Goal: Entertainment & Leisure: Consume media (video, audio)

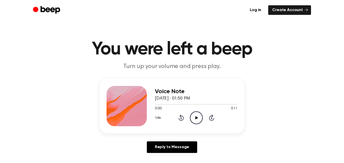
click at [199, 120] on icon "Play Audio" at bounding box center [196, 117] width 13 height 13
click at [156, 118] on button "1.0x" at bounding box center [159, 117] width 8 height 9
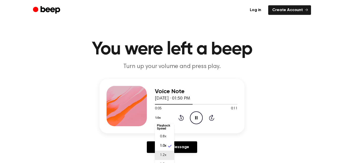
click at [160, 152] on li "1.2x" at bounding box center [164, 154] width 19 height 9
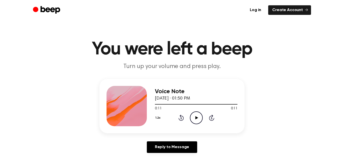
click at [202, 122] on icon "Play Audio" at bounding box center [196, 117] width 13 height 13
click at [200, 116] on icon "Play Audio" at bounding box center [196, 117] width 13 height 13
click at [181, 118] on icon "Rewind 5 seconds" at bounding box center [181, 117] width 6 height 7
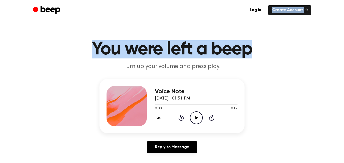
drag, startPoint x: 258, startPoint y: 37, endPoint x: 241, endPoint y: 160, distance: 124.5
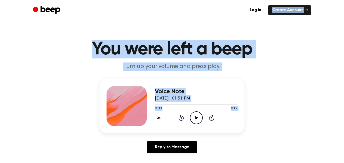
click at [278, 114] on div "Voice Note August 14, 2022 · 01:51 PM 0:00 0:12 Your browser does not support t…" at bounding box center [172, 118] width 332 height 78
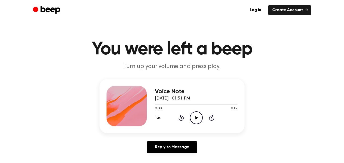
click at [155, 114] on button "1.2x" at bounding box center [159, 117] width 8 height 9
click at [163, 143] on li "1.0x" at bounding box center [164, 147] width 19 height 9
click at [202, 122] on icon "Play Audio" at bounding box center [196, 117] width 13 height 13
click at [195, 115] on icon "Play Audio" at bounding box center [196, 117] width 13 height 13
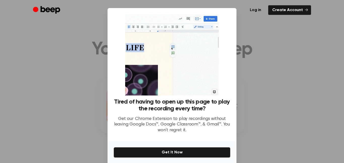
click at [287, 36] on div at bounding box center [172, 81] width 344 height 163
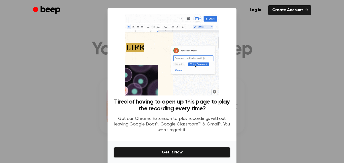
click at [287, 36] on div at bounding box center [172, 81] width 344 height 163
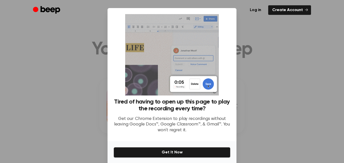
click at [287, 36] on div at bounding box center [172, 81] width 344 height 163
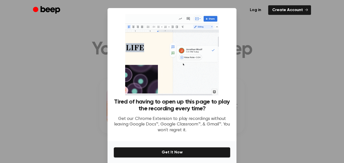
click at [287, 36] on div at bounding box center [172, 81] width 344 height 163
click at [23, 101] on div at bounding box center [172, 81] width 344 height 163
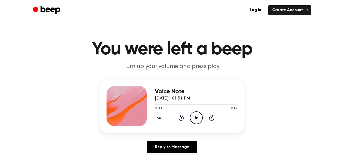
click at [199, 117] on icon "Play Audio" at bounding box center [196, 117] width 13 height 13
click at [193, 121] on icon "Pause Audio" at bounding box center [196, 117] width 13 height 13
click at [199, 121] on icon "Play Audio" at bounding box center [196, 117] width 13 height 13
click at [192, 115] on icon "Play Audio" at bounding box center [196, 117] width 13 height 13
click at [193, 122] on icon "Play Audio" at bounding box center [196, 117] width 13 height 13
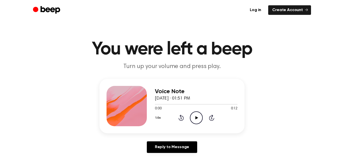
click at [196, 119] on icon "Play Audio" at bounding box center [196, 117] width 13 height 13
click at [190, 118] on icon "Play Audio" at bounding box center [196, 117] width 13 height 13
click at [190, 120] on icon "Play Audio" at bounding box center [196, 117] width 13 height 13
click at [190, 120] on icon "Pause Audio" at bounding box center [196, 117] width 13 height 13
click at [196, 121] on icon "Play Audio" at bounding box center [196, 117] width 13 height 13
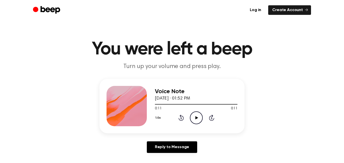
click at [196, 121] on icon "Play Audio" at bounding box center [196, 117] width 13 height 13
click at [197, 122] on icon "Pause Audio" at bounding box center [196, 117] width 13 height 13
click at [190, 119] on icon "Play Audio" at bounding box center [196, 117] width 13 height 13
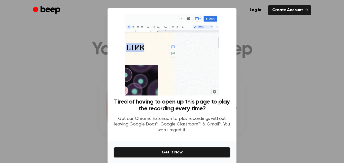
click at [25, 39] on div at bounding box center [172, 81] width 344 height 163
click at [156, 75] on img at bounding box center [171, 54] width 93 height 81
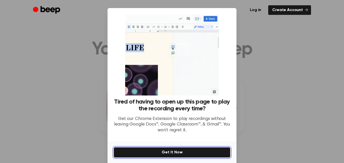
click at [182, 150] on button "Get It Now" at bounding box center [171, 152] width 117 height 11
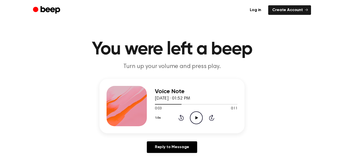
click at [194, 116] on icon "Play Audio" at bounding box center [196, 117] width 13 height 13
drag, startPoint x: 182, startPoint y: 103, endPoint x: 136, endPoint y: 105, distance: 46.6
click at [136, 105] on div "Voice Note August 14, 2022 · 01:52 PM 0:05 0:11 Your browser does not support t…" at bounding box center [171, 106] width 145 height 54
click at [138, 158] on main "You were left a beep Turn up your volume and press play. Voice Note August 14, …" at bounding box center [172, 155] width 344 height 310
click at [181, 117] on icon at bounding box center [180, 118] width 1 height 2
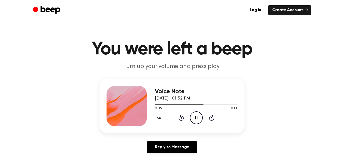
click at [181, 113] on div "1.0x Rewind 5 seconds Pause Audio Skip 5 seconds" at bounding box center [196, 117] width 83 height 13
click at [180, 117] on icon "Rewind 5 seconds" at bounding box center [181, 117] width 6 height 7
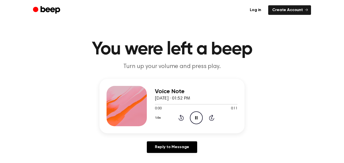
click at [180, 117] on icon "Rewind 5 seconds" at bounding box center [181, 117] width 6 height 7
click at [196, 118] on icon at bounding box center [196, 117] width 3 height 3
click at [196, 118] on icon at bounding box center [196, 117] width 2 height 3
click at [196, 118] on icon at bounding box center [196, 117] width 3 height 3
click at [197, 119] on icon "Play Audio" at bounding box center [196, 117] width 13 height 13
